Goal: Navigation & Orientation: Find specific page/section

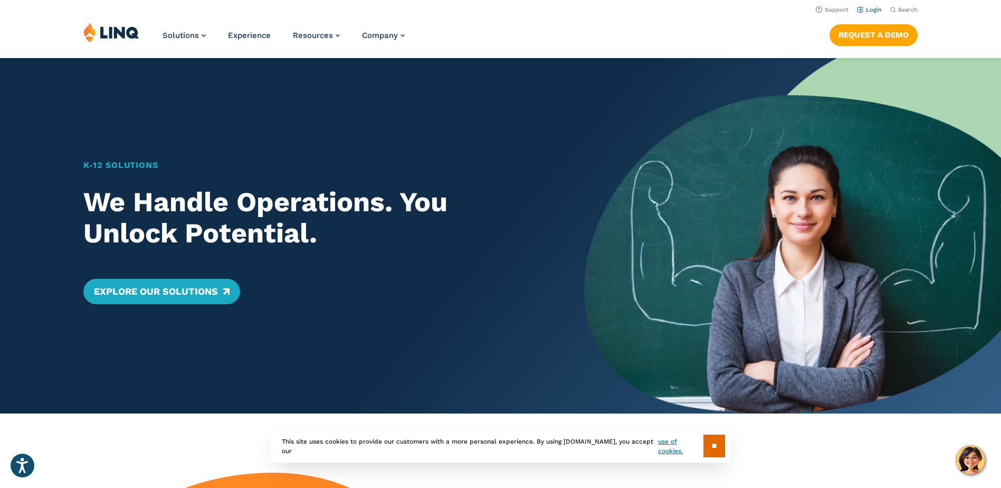
click at [870, 10] on link "Login" at bounding box center [869, 9] width 25 height 7
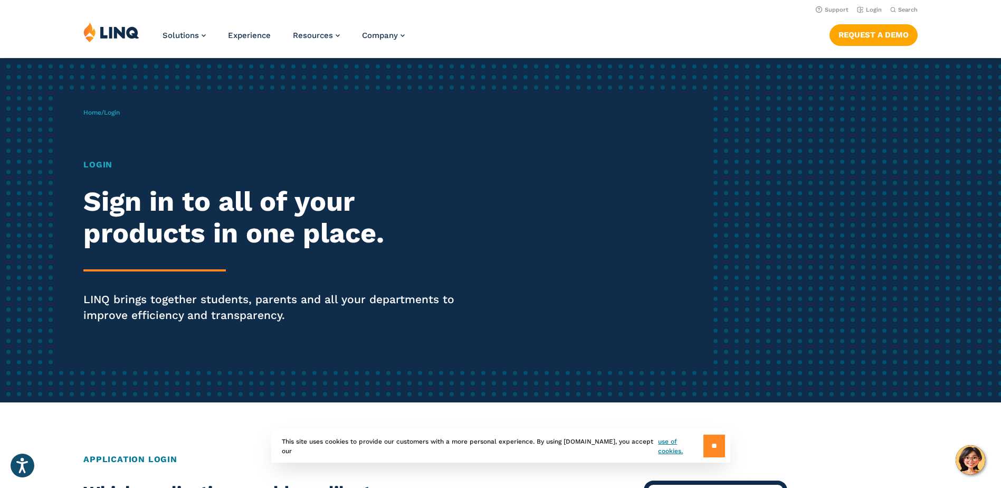
click at [710, 452] on input "**" at bounding box center [715, 445] width 22 height 23
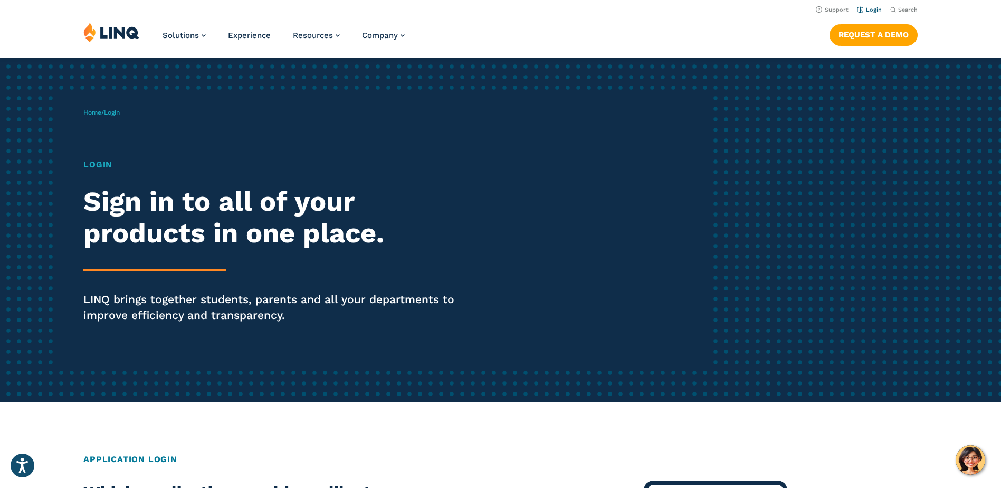
click at [870, 6] on link "Login" at bounding box center [869, 9] width 25 height 7
click at [867, 10] on link "Login" at bounding box center [869, 9] width 25 height 7
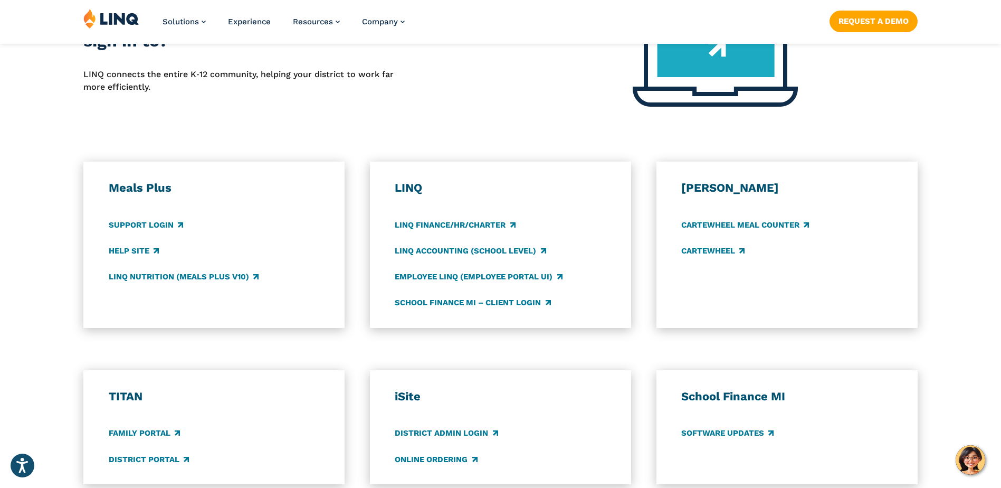
scroll to position [528, 0]
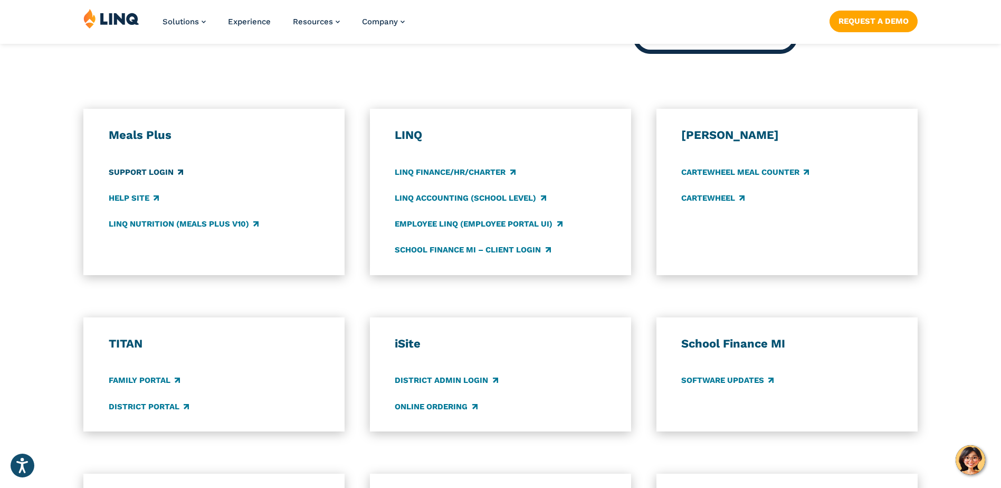
click at [139, 175] on link "Support Login" at bounding box center [146, 172] width 74 height 12
click at [146, 227] on link "LINQ Nutrition (Meals Plus v10)" at bounding box center [184, 224] width 150 height 12
